Goal: Information Seeking & Learning: Learn about a topic

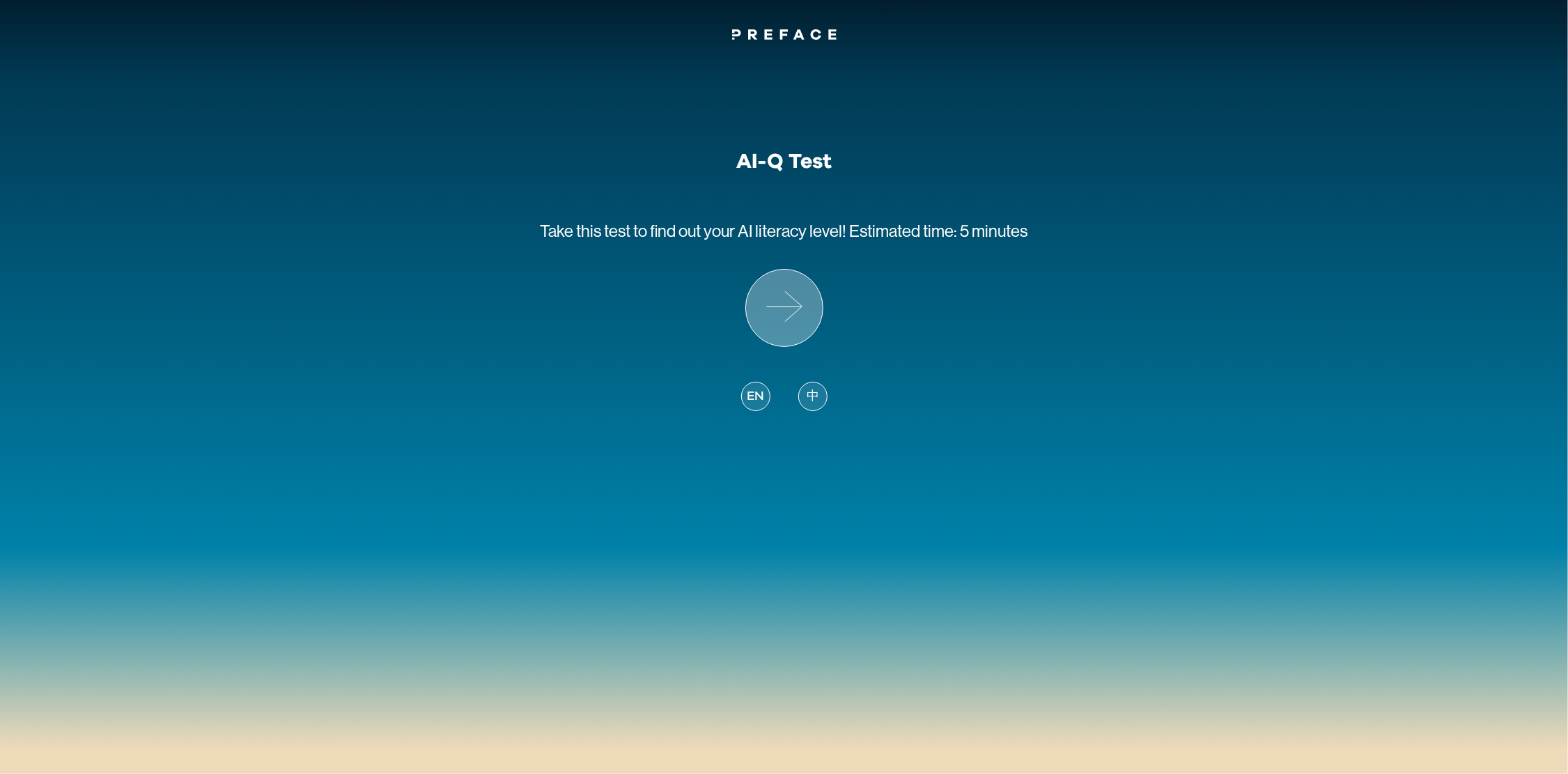
click at [782, 308] on icon at bounding box center [784, 308] width 76 height 76
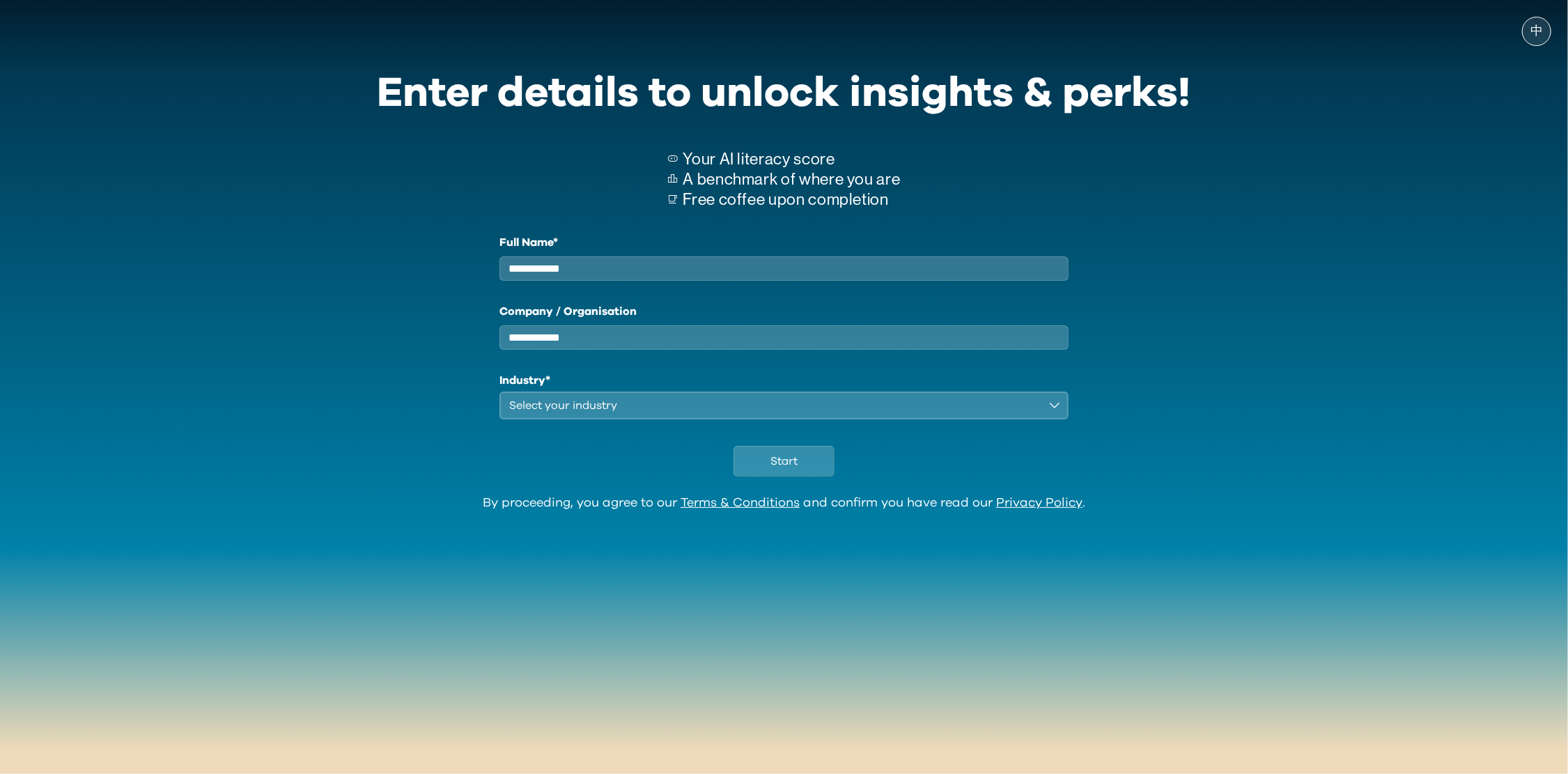
click at [611, 273] on input "Full Name*" at bounding box center [784, 268] width 570 height 25
type input "***"
click at [622, 409] on div "Select your industry" at bounding box center [775, 406] width 531 height 17
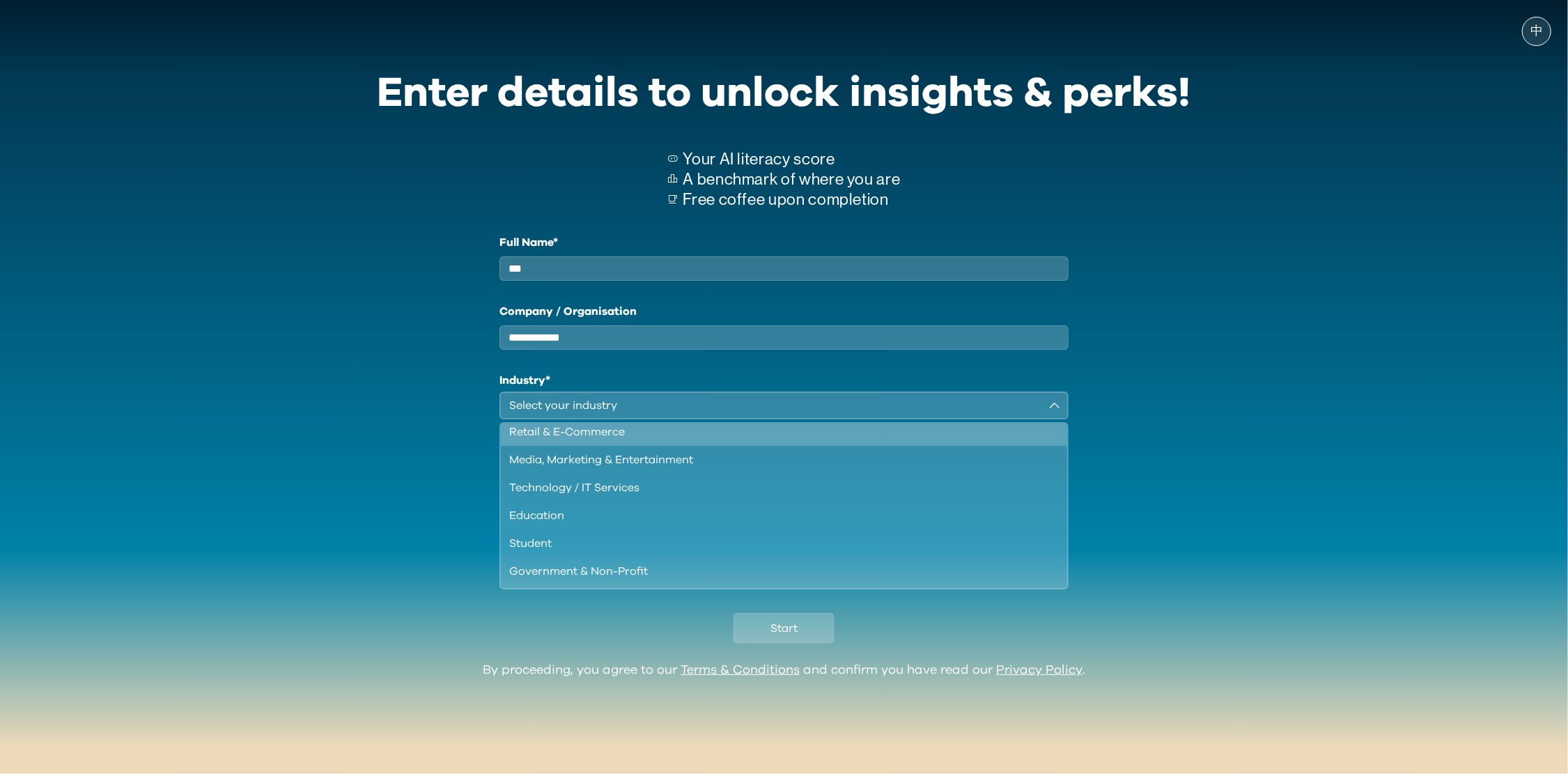
scroll to position [92, 0]
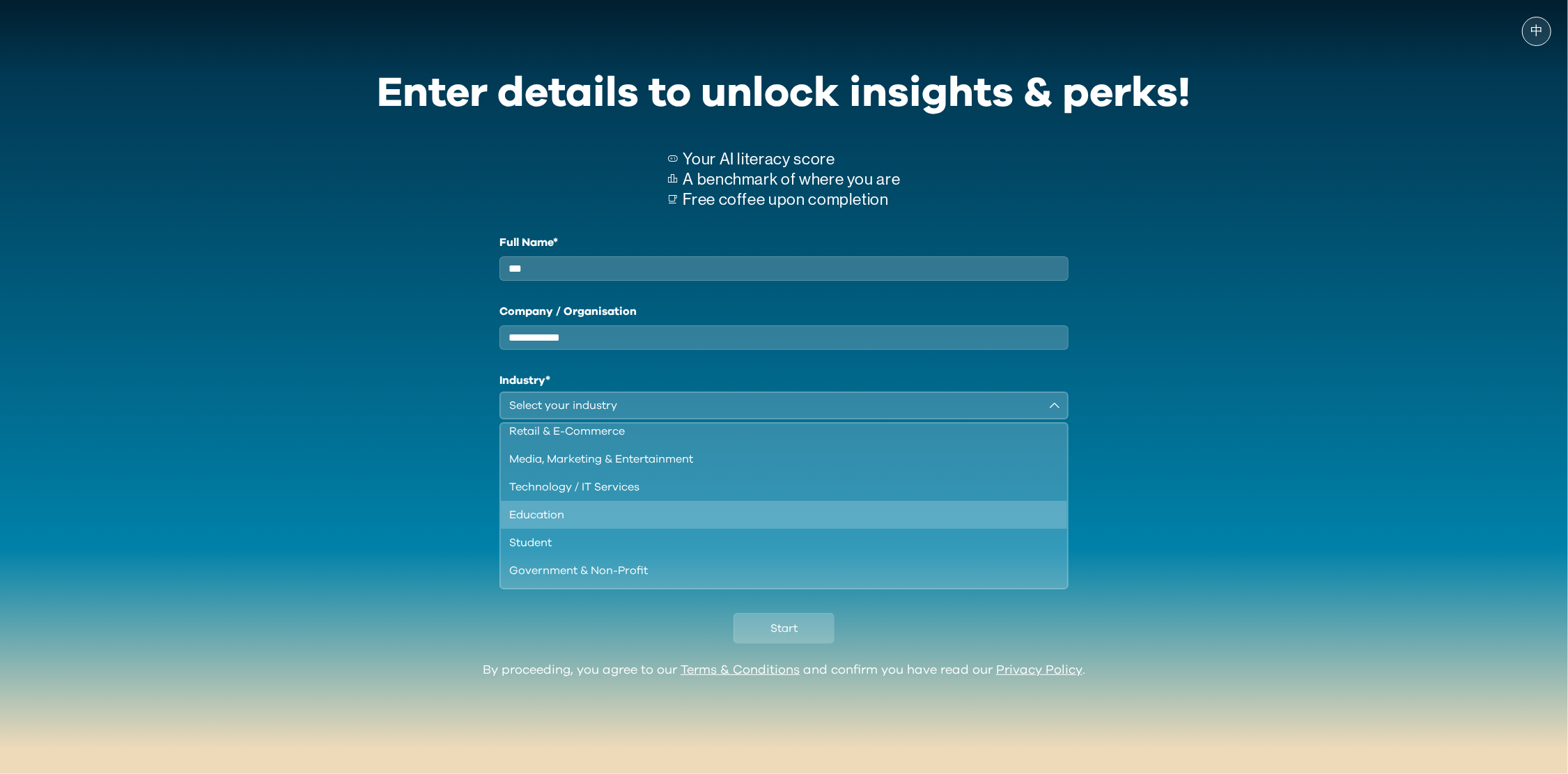
click at [586, 517] on div "Education" at bounding box center [776, 515] width 534 height 17
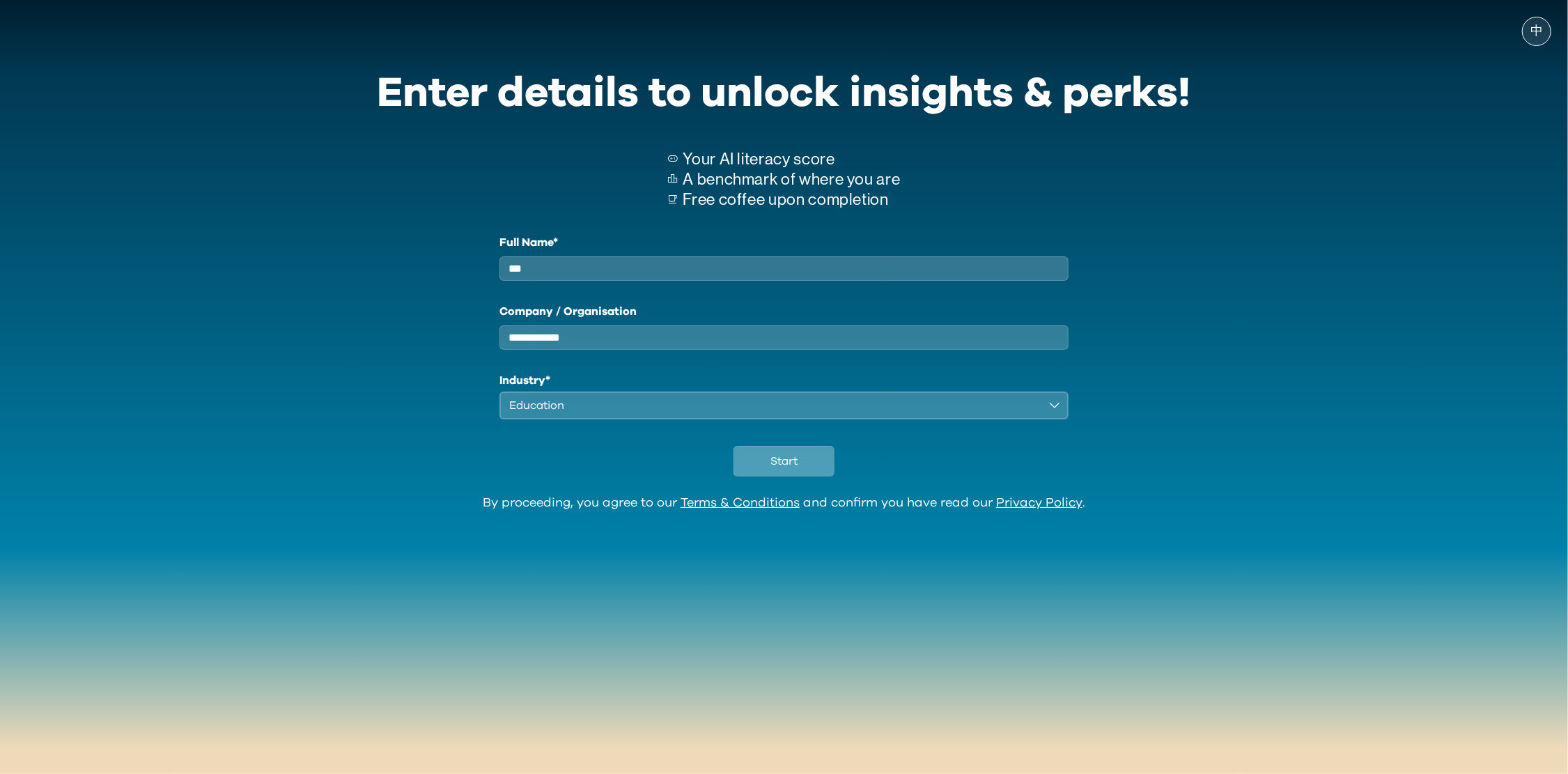
click at [788, 465] on span "Start" at bounding box center [784, 462] width 28 height 17
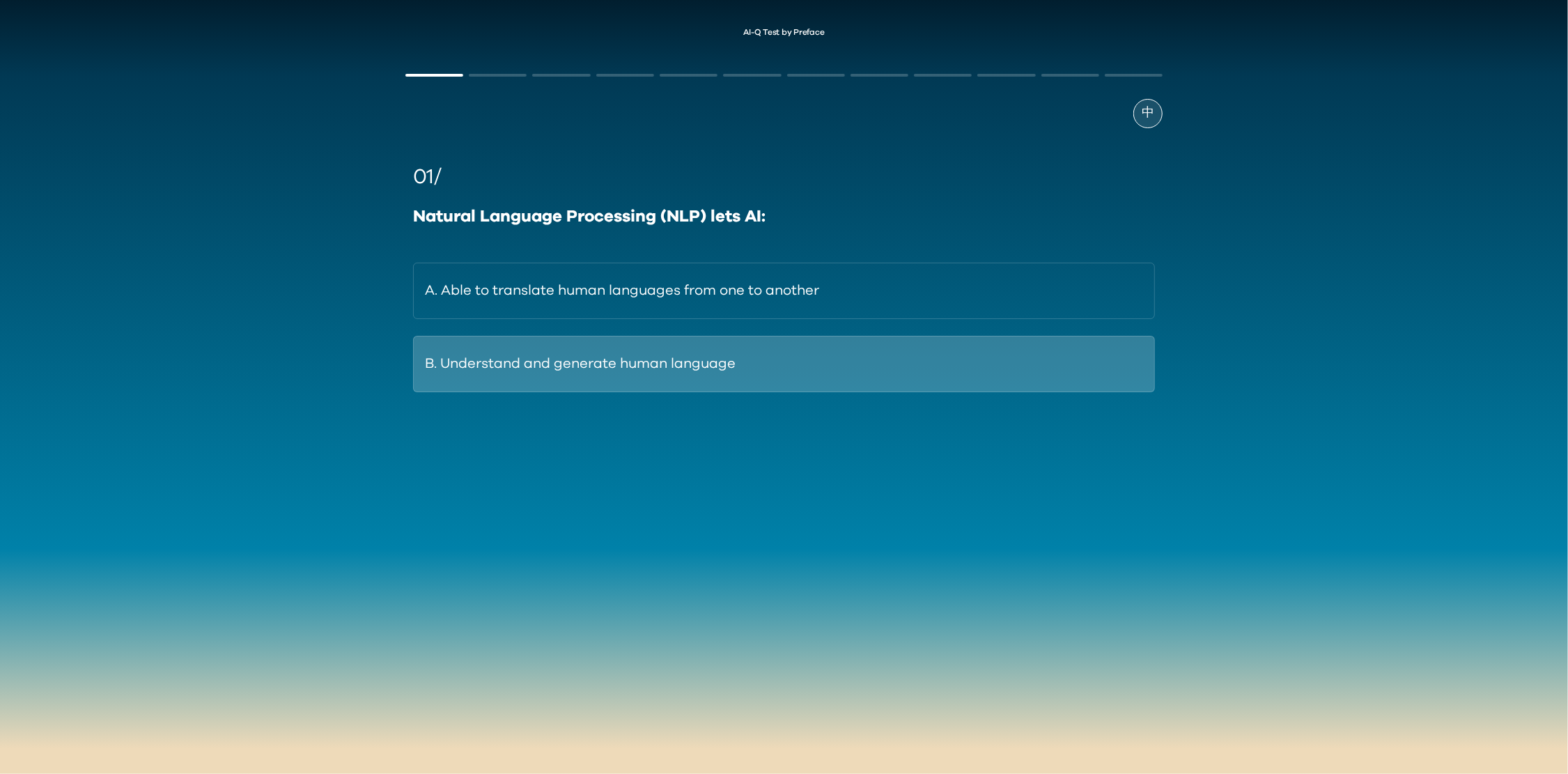
click at [688, 366] on button "B. Understand and generate human language" at bounding box center [784, 364] width 742 height 56
click at [703, 376] on button "B. By interacting with other apps and tools." at bounding box center [784, 364] width 742 height 56
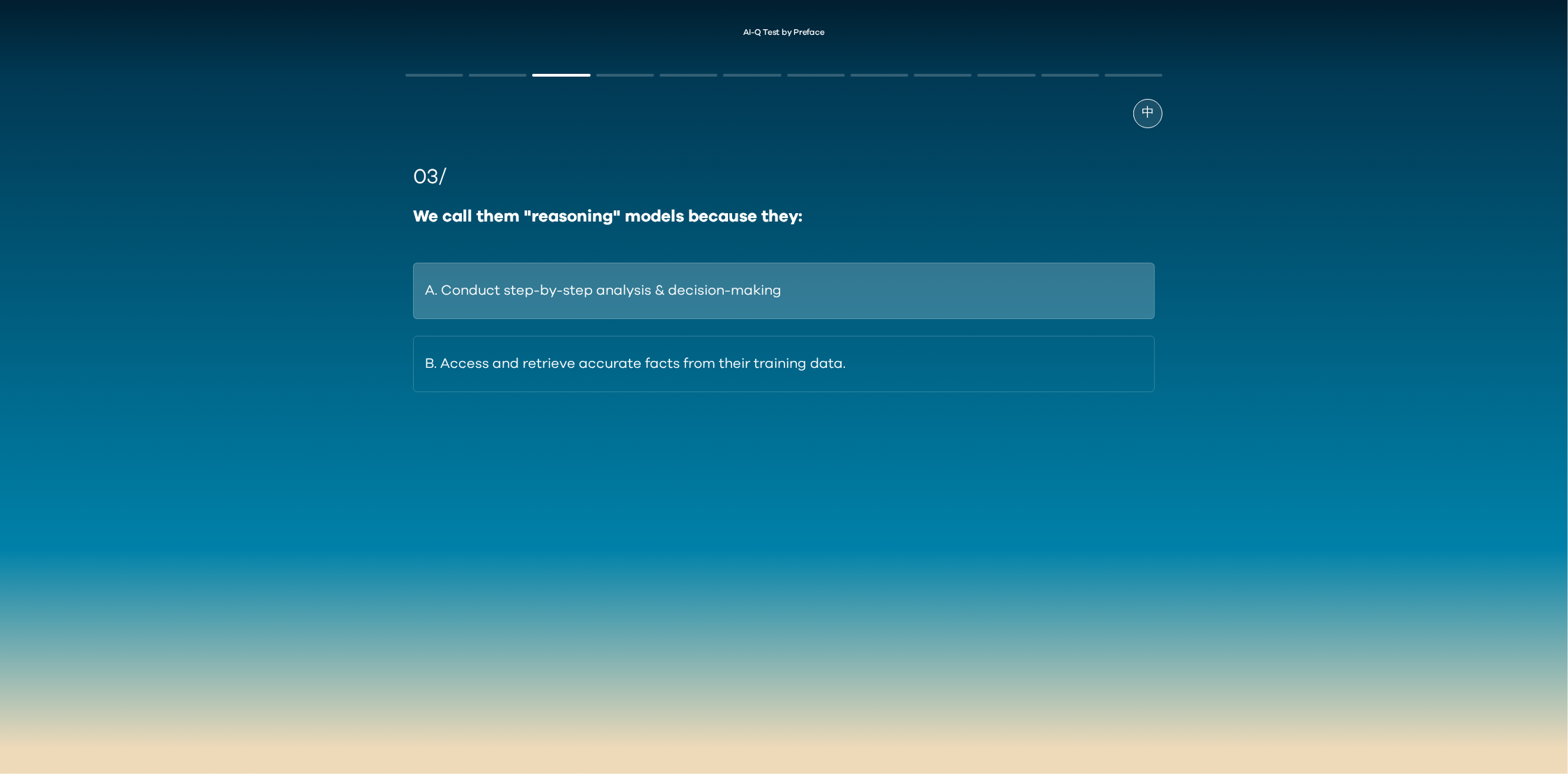
click at [817, 282] on button "A. Conduct step-by-step analysis & decision-making" at bounding box center [784, 290] width 742 height 56
click at [811, 291] on button "A. To review or handle cases the AI is uncertain about." at bounding box center [784, 290] width 742 height 56
click at [827, 301] on button "A. Larger and more capable, especially at reasoning." at bounding box center [784, 290] width 742 height 56
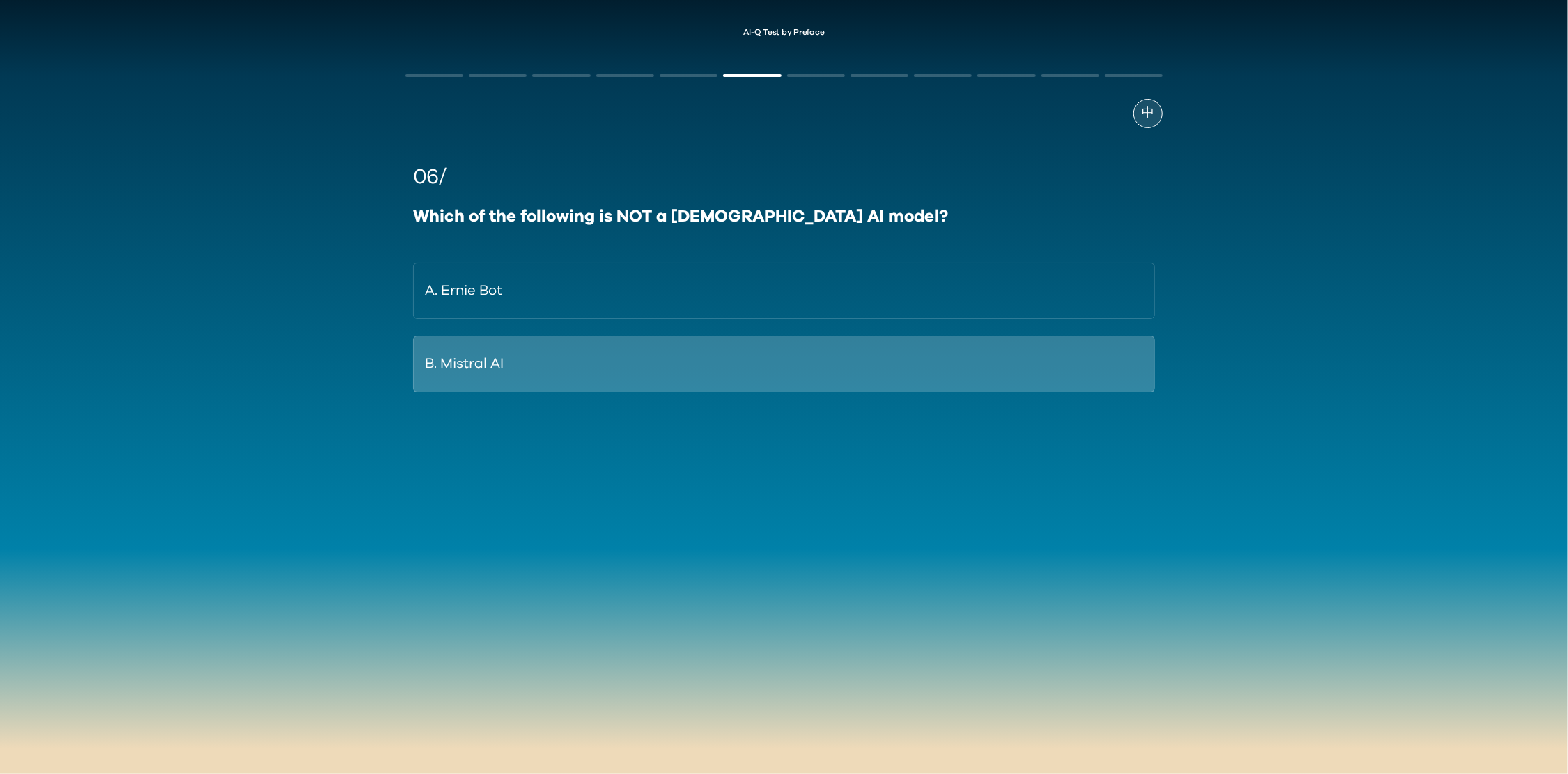
click at [814, 369] on button "B. Mistral AI" at bounding box center [784, 364] width 742 height 56
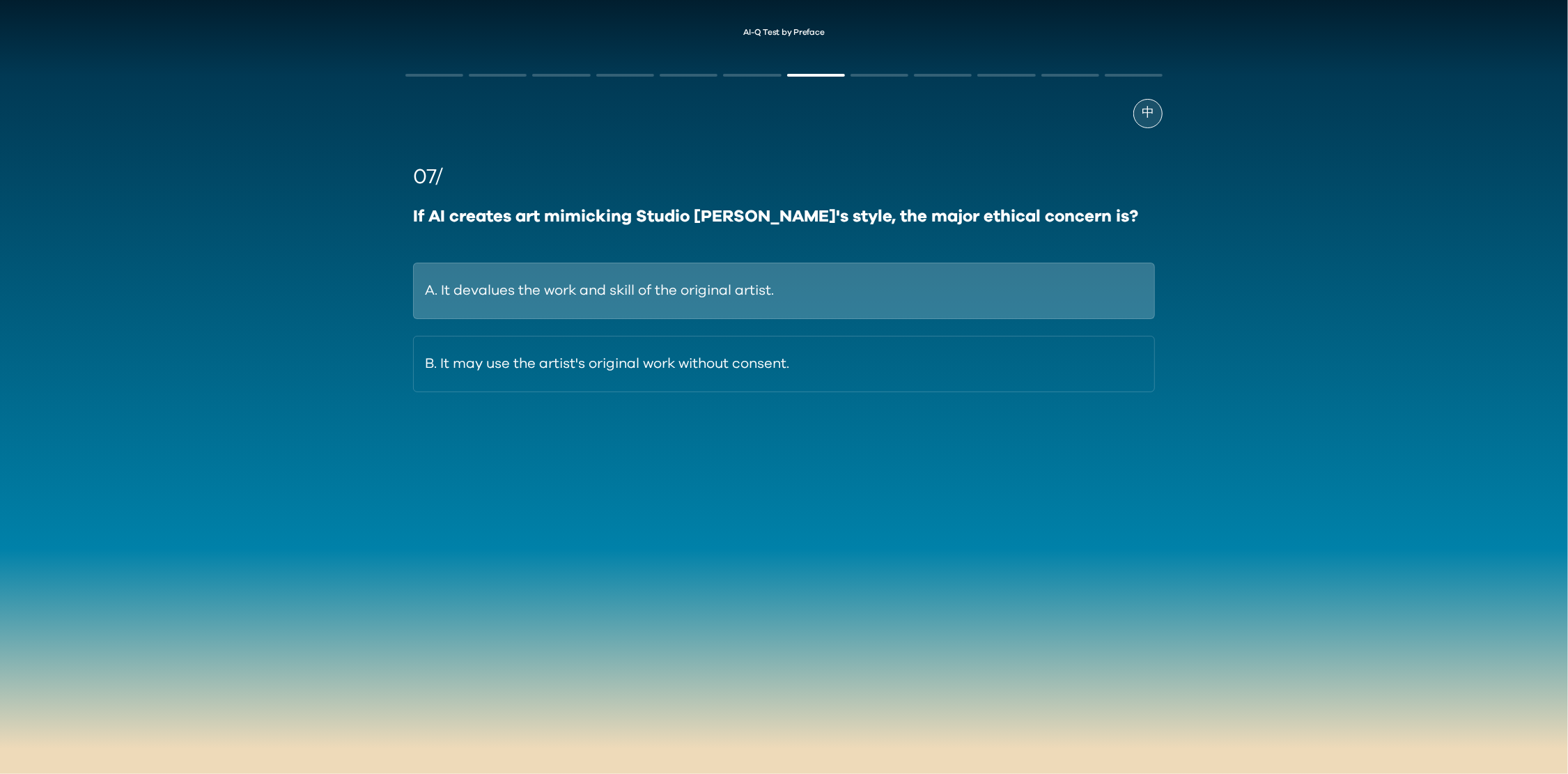
click at [843, 289] on button "A. It devalues the work and skill of the original artist." at bounding box center [784, 290] width 742 height 56
click at [946, 295] on button "A. Using model distillation from a larger, pre-existing model." at bounding box center [784, 290] width 742 height 56
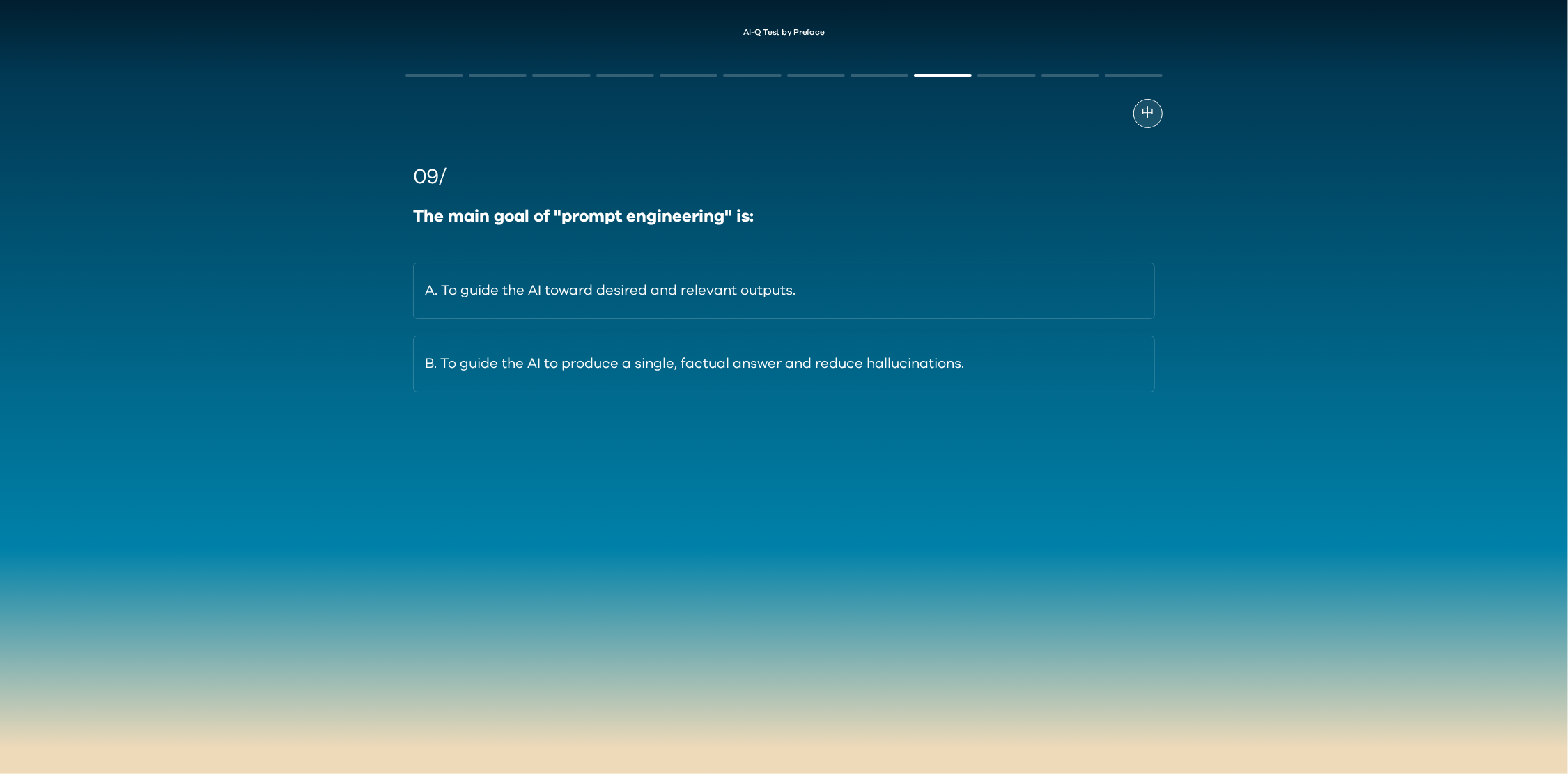
click at [946, 295] on button "A. To guide the AI toward desired and relevant outputs." at bounding box center [784, 290] width 742 height 56
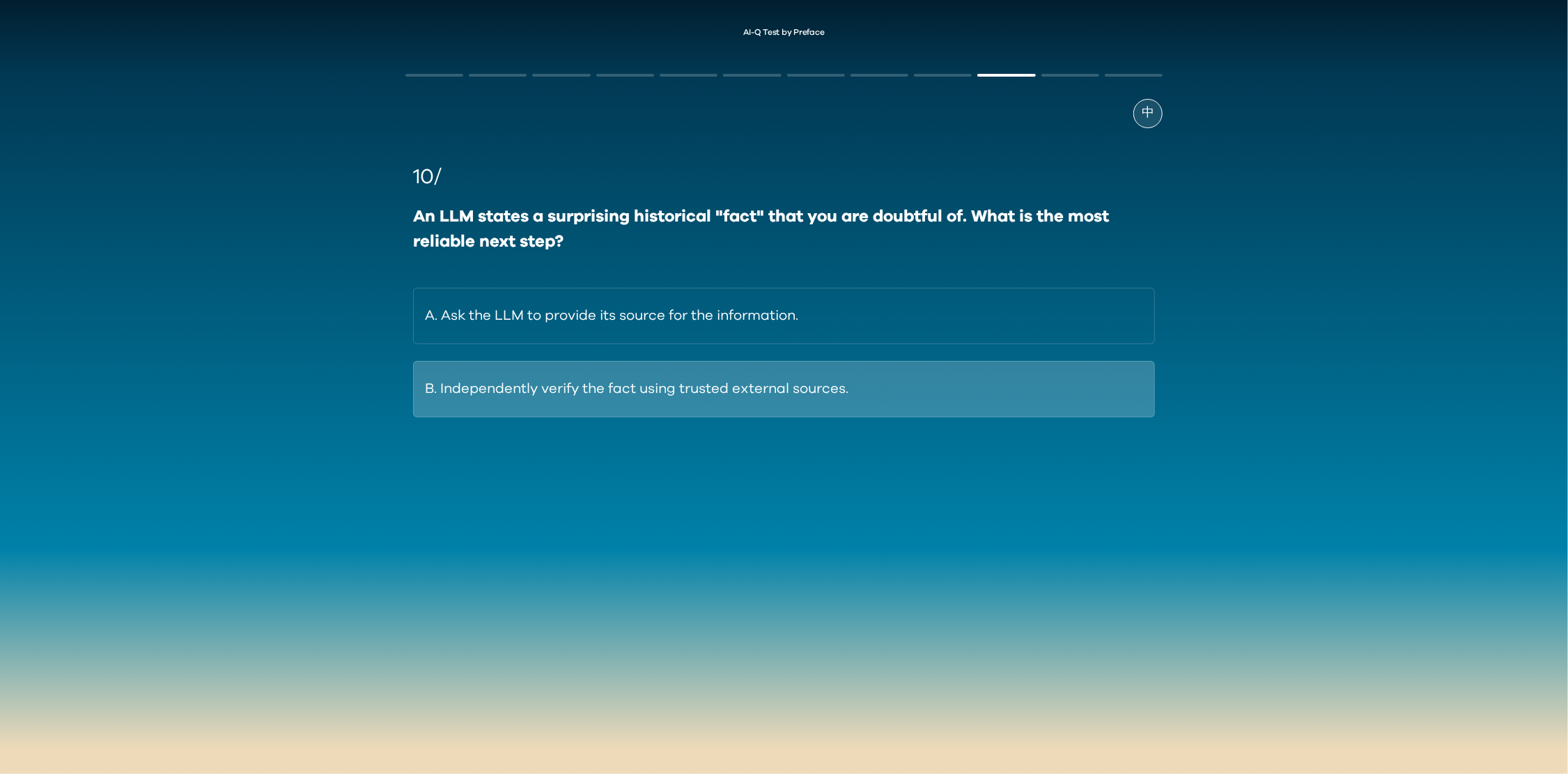
click at [928, 399] on button "B. Independently verify the fact using trusted external sources." at bounding box center [784, 388] width 742 height 56
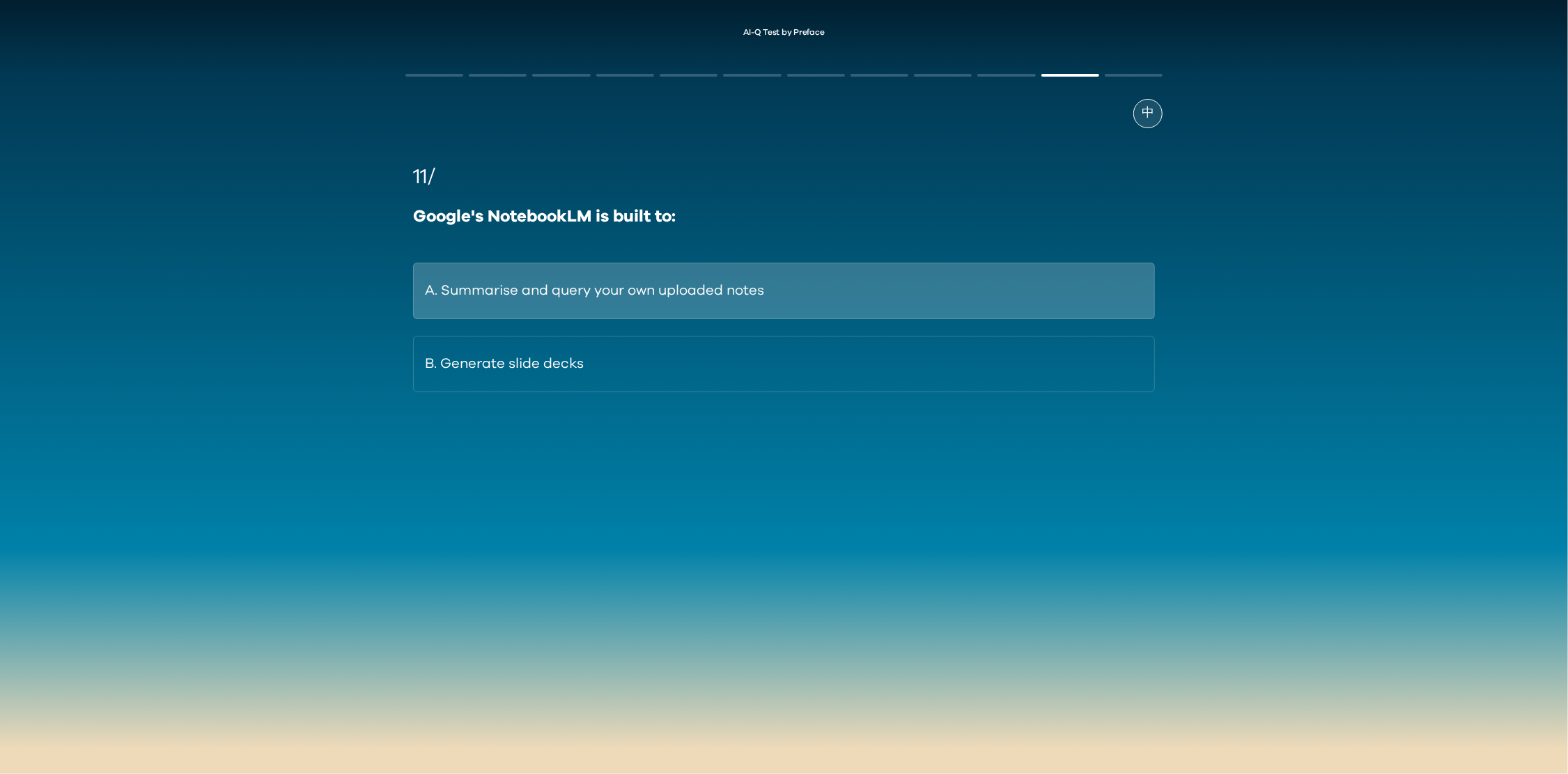
click at [924, 296] on button "A. Summarise and query your own uploaded notes" at bounding box center [784, 290] width 742 height 56
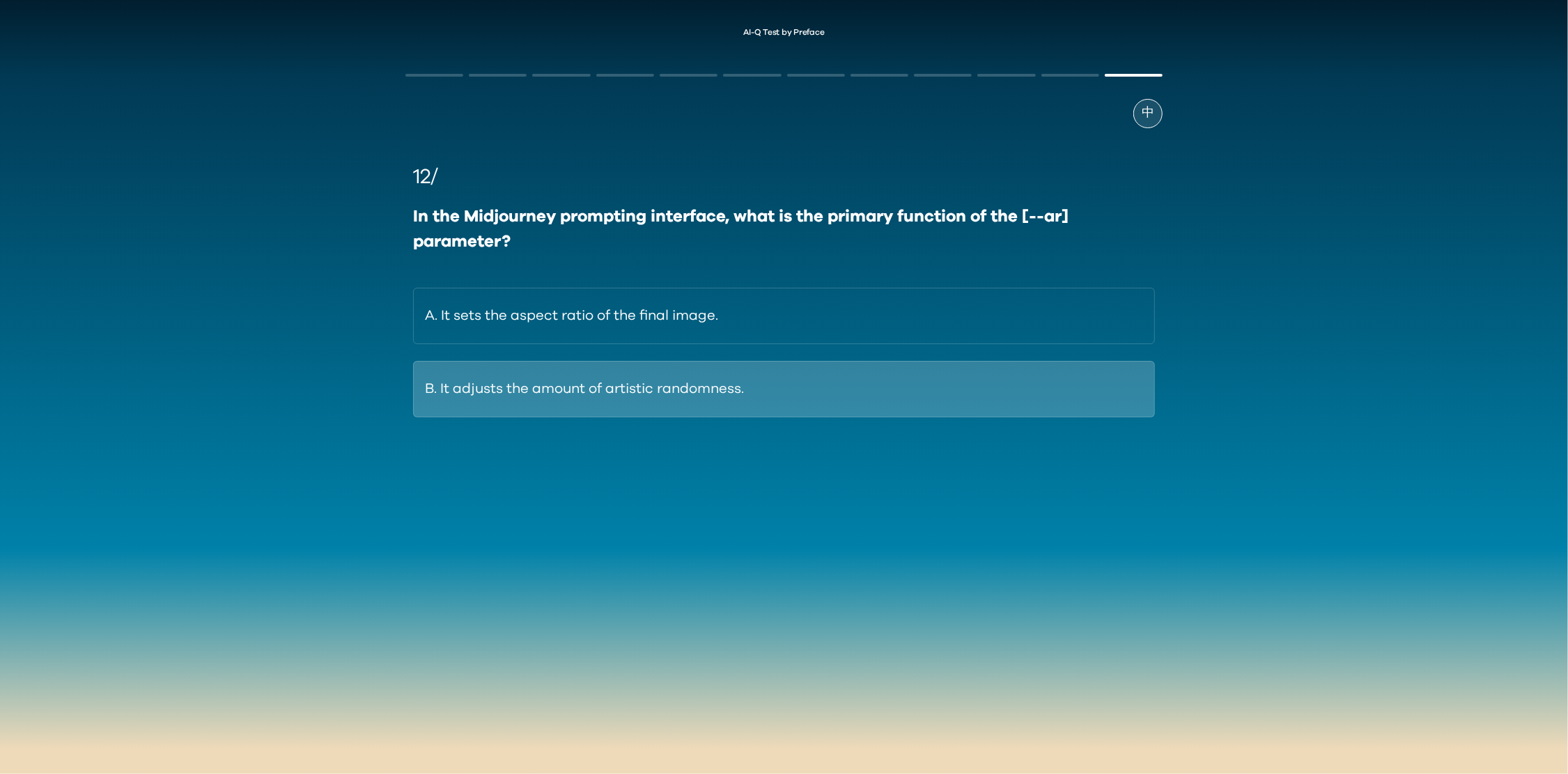
click at [917, 390] on button "B. It adjusts the amount of artistic randomness." at bounding box center [784, 388] width 742 height 56
